Goal: Check status: Check status

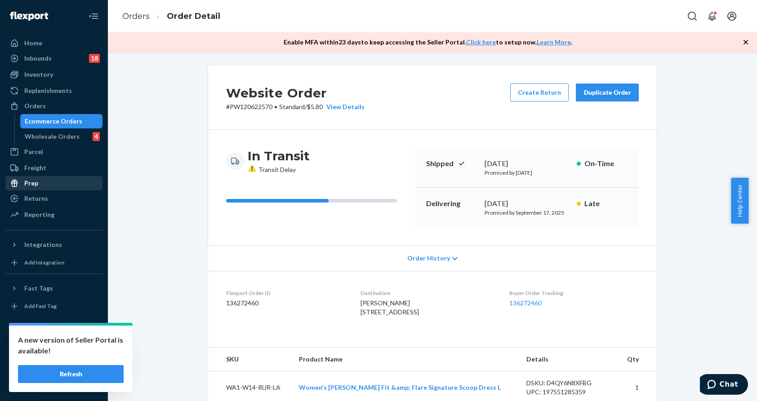
scroll to position [232, 0]
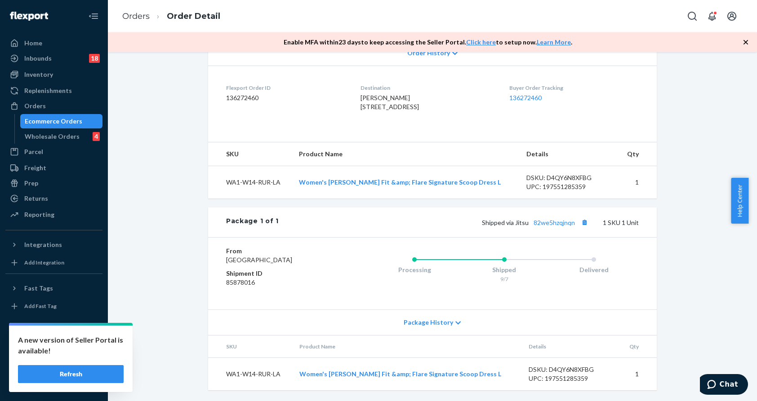
click at [63, 117] on div "Ecommerce Orders" at bounding box center [54, 121] width 58 height 9
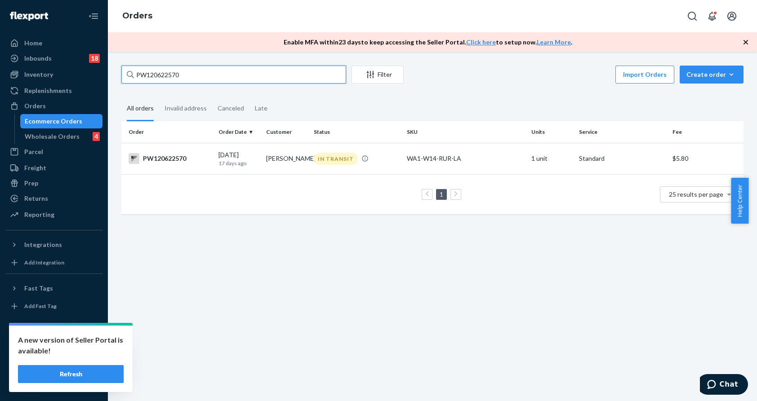
drag, startPoint x: 232, startPoint y: 71, endPoint x: 129, endPoint y: 83, distance: 104.5
click at [129, 83] on div "PW120622570" at bounding box center [233, 75] width 225 height 18
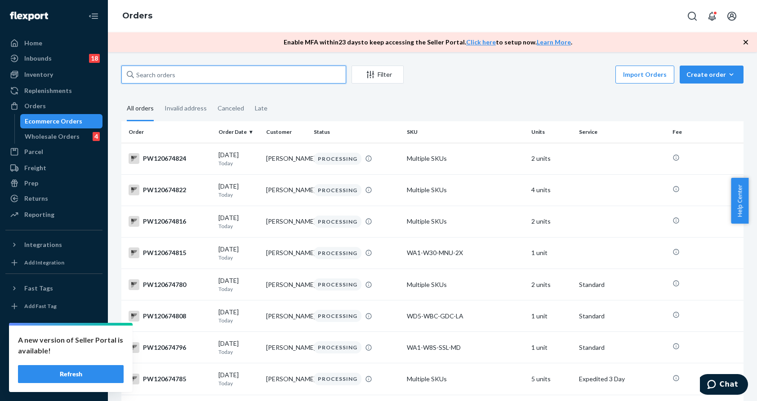
click at [200, 76] on input "text" at bounding box center [233, 75] width 225 height 18
paste input "PW120672027"
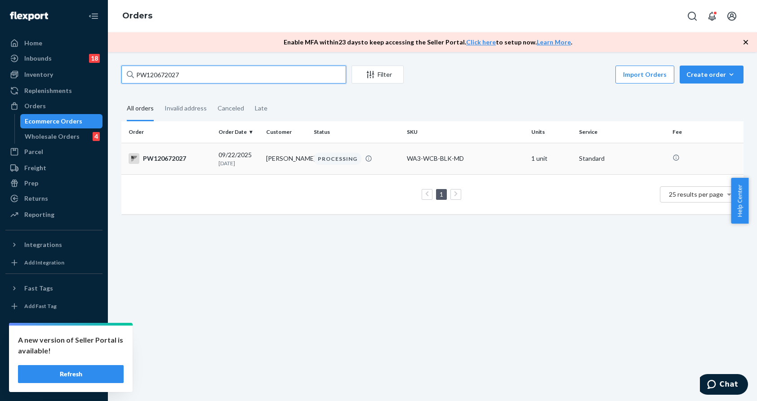
type input "PW120672027"
click at [387, 167] on td "PROCESSING" at bounding box center [356, 158] width 93 height 31
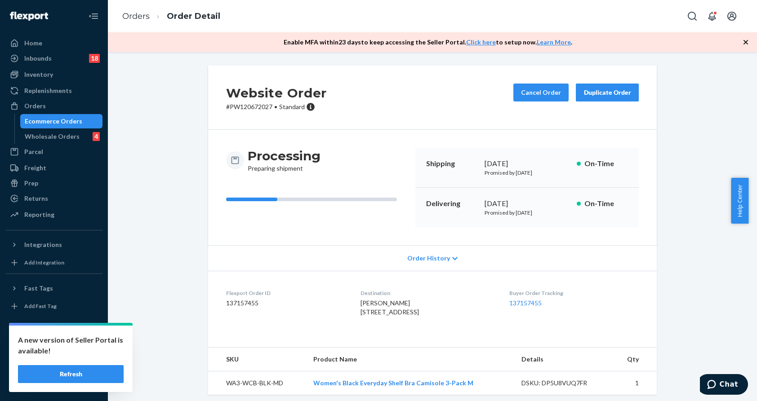
click at [35, 128] on link "Ecommerce Orders" at bounding box center [61, 121] width 83 height 14
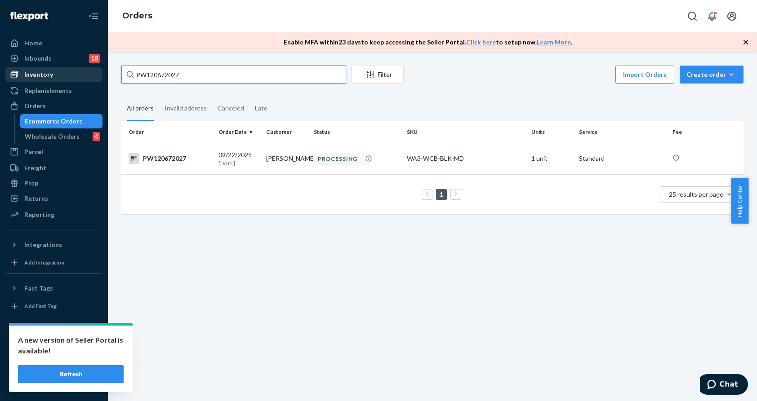
drag, startPoint x: 209, startPoint y: 70, endPoint x: 64, endPoint y: 81, distance: 145.1
click at [65, 80] on div "Home Inbounds 18 Shipping Plans Problems 18 Inventory Products Branded Packagin…" at bounding box center [378, 200] width 757 height 401
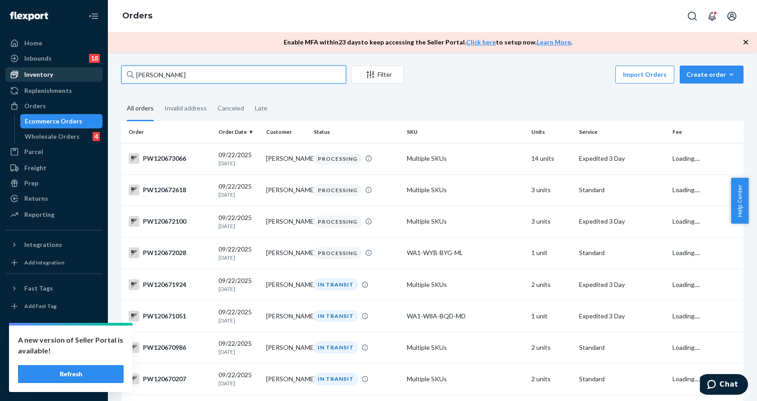
type input "[PERSON_NAME]"
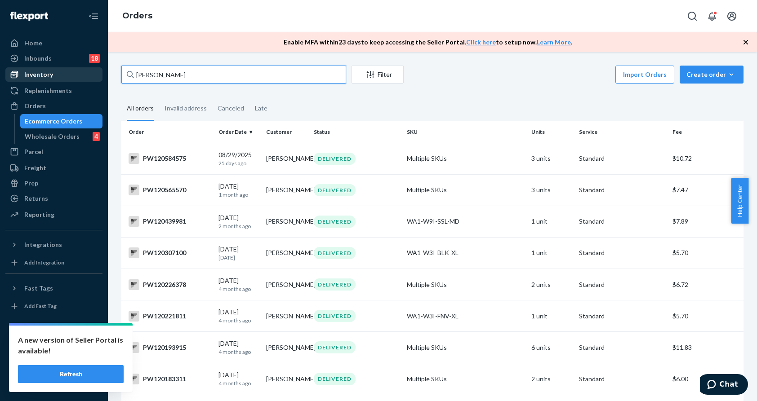
drag, startPoint x: 195, startPoint y: 75, endPoint x: 31, endPoint y: 80, distance: 164.1
click at [49, 80] on div "Home Inbounds 18 Shipping Plans Problems 18 Inventory Products Branded Packagin…" at bounding box center [378, 200] width 757 height 401
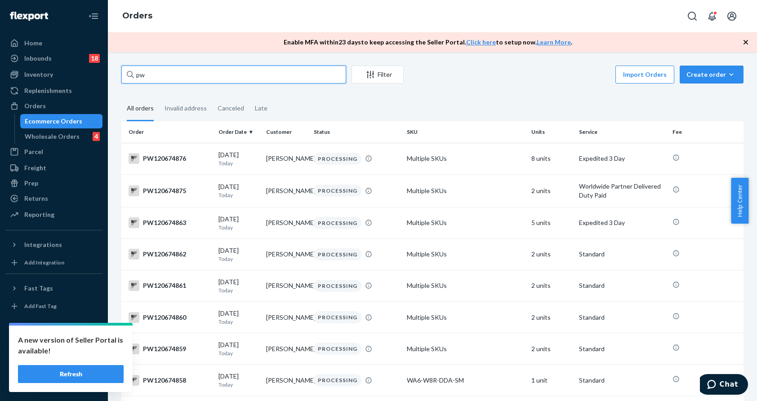
type input "pw"
click at [164, 69] on input "pw" at bounding box center [233, 75] width 225 height 18
drag, startPoint x: 168, startPoint y: 68, endPoint x: 121, endPoint y: 69, distance: 46.7
click at [121, 69] on input "pw" at bounding box center [233, 75] width 225 height 18
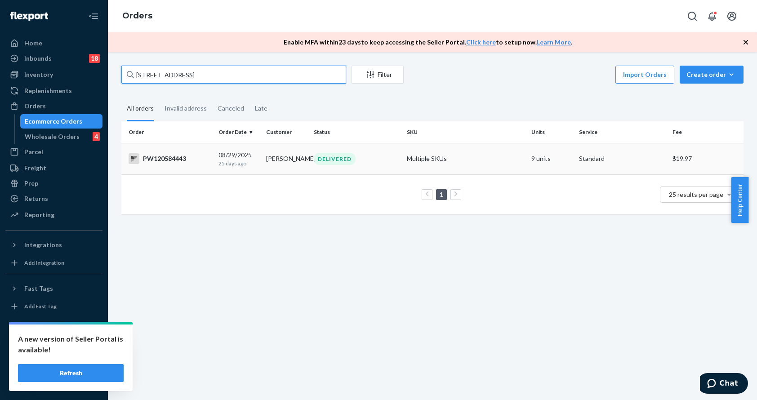
type input "[STREET_ADDRESS]"
click at [365, 164] on div "DELIVERED" at bounding box center [357, 159] width 90 height 12
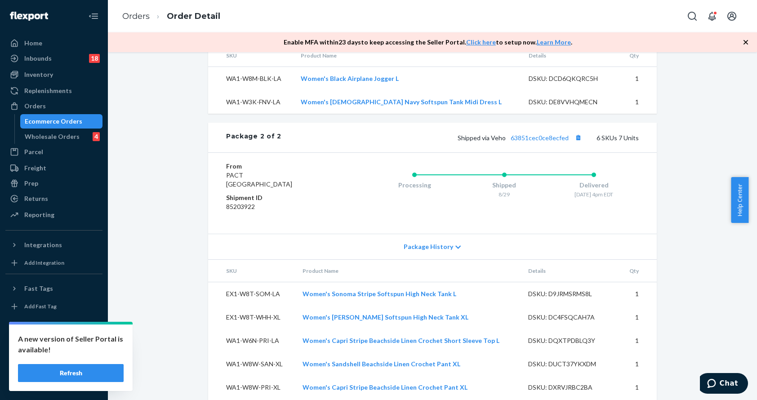
scroll to position [711, 0]
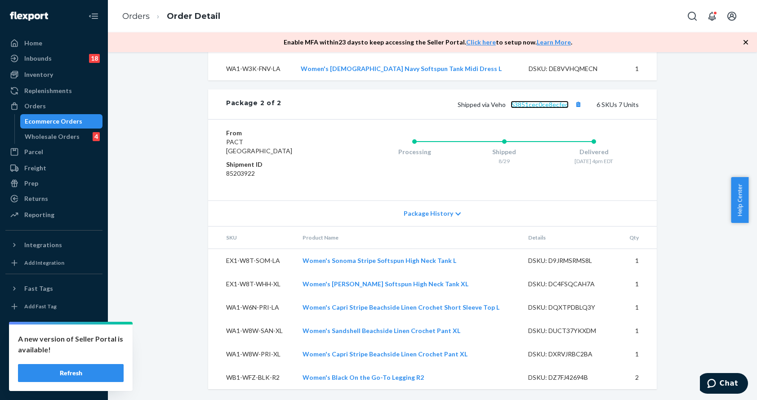
click at [534, 107] on link "63851cec0ce8ecfed" at bounding box center [540, 105] width 58 height 8
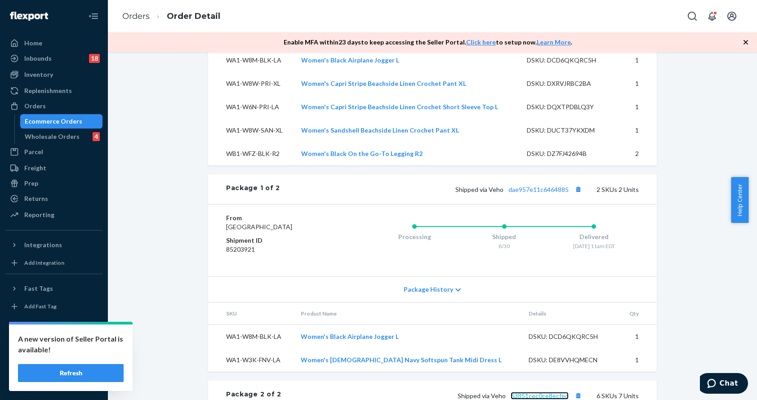
scroll to position [374, 0]
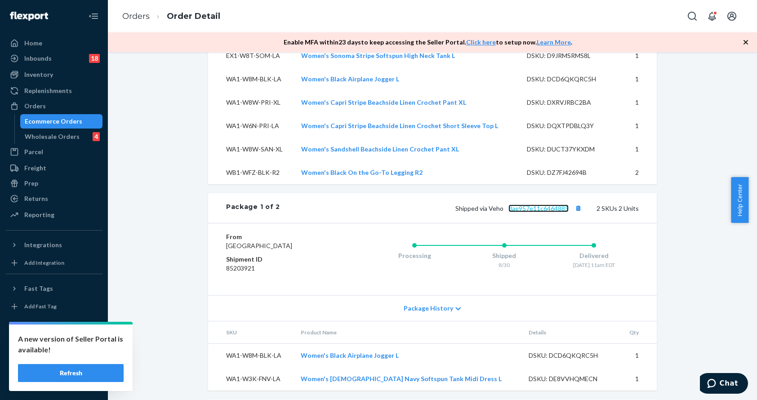
click at [539, 212] on link "dae957e11c6464885" at bounding box center [538, 208] width 60 height 8
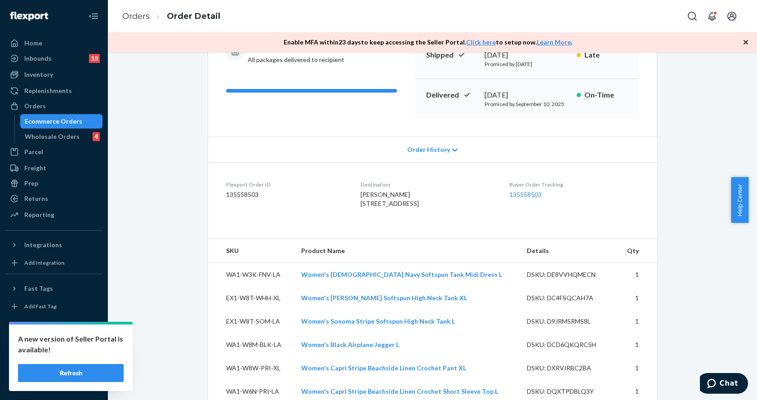
scroll to position [0, 0]
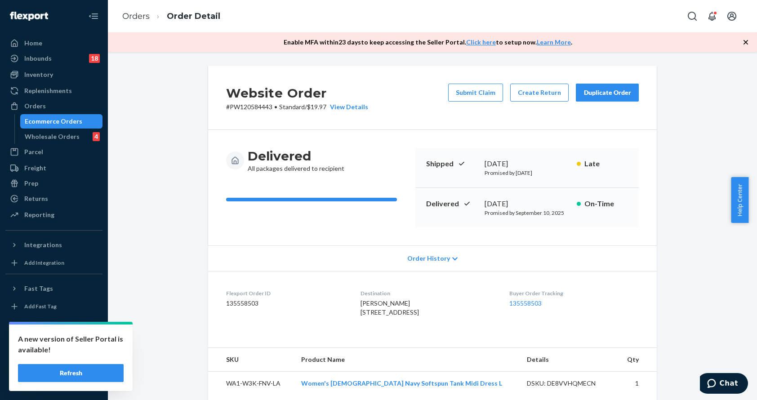
click at [240, 102] on p "# PW120584443 • Standard / $19.97 View Details" at bounding box center [297, 106] width 142 height 9
click at [240, 105] on p "# PW120584443 • Standard / $19.97 View Details" at bounding box center [297, 106] width 142 height 9
copy p "PW120584443"
